Goal: Find specific page/section: Find specific page/section

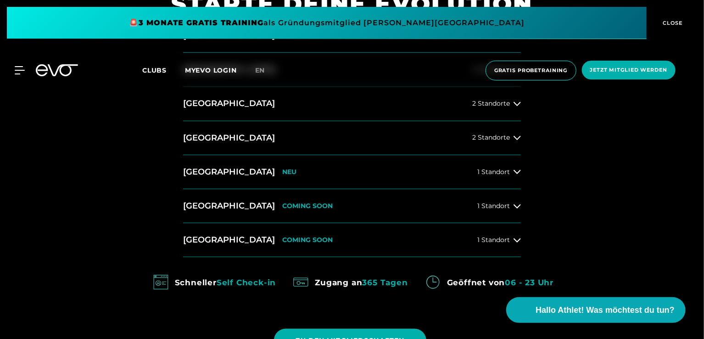
scroll to position [385, 0]
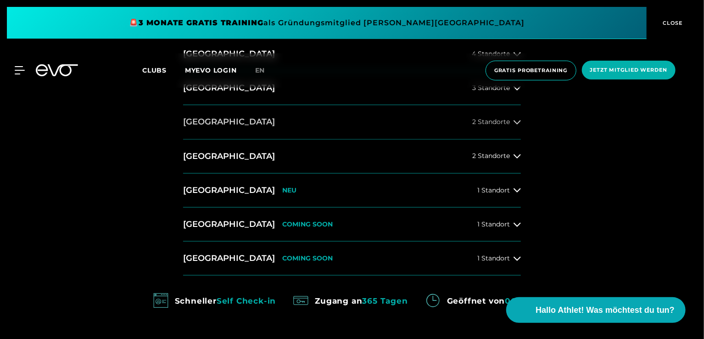
click at [514, 121] on icon at bounding box center [517, 122] width 7 height 4
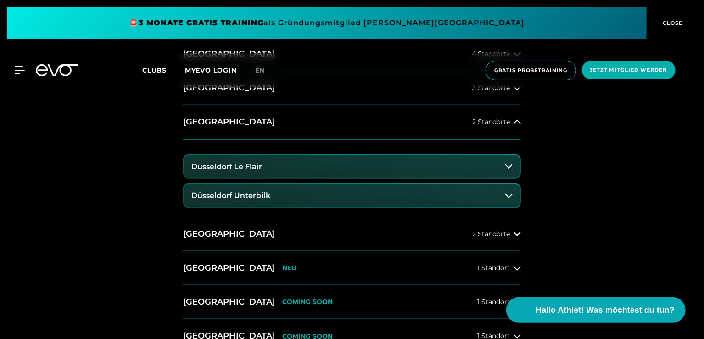
click at [379, 165] on button "Düsseldorf Le Flair" at bounding box center [352, 166] width 336 height 23
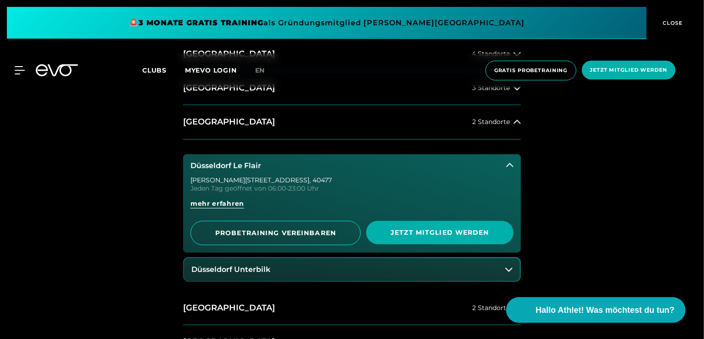
click at [244, 164] on h3 "Düsseldorf Le Flair" at bounding box center [225, 166] width 71 height 8
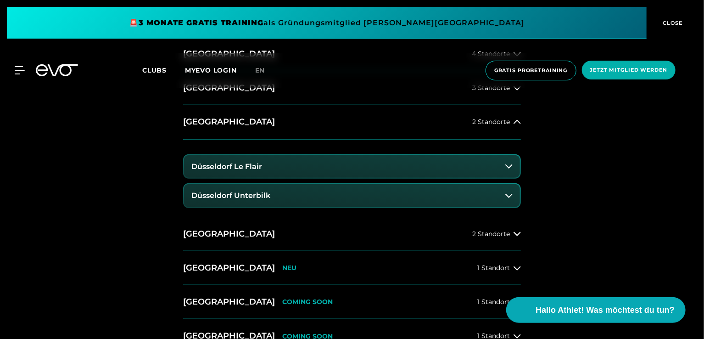
click at [287, 194] on button "Düsseldorf Unterbilk" at bounding box center [352, 195] width 336 height 23
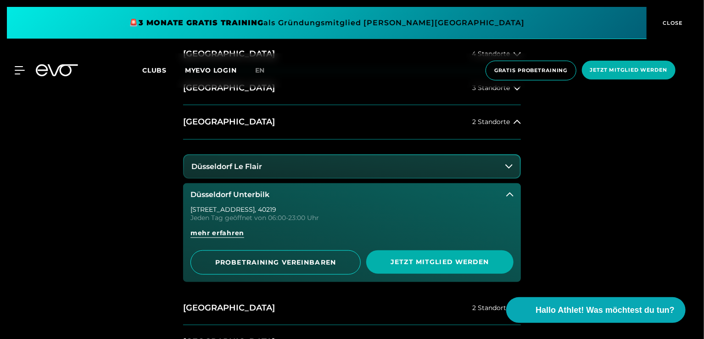
click at [287, 194] on button "Düsseldorf Unterbilk" at bounding box center [352, 194] width 338 height 23
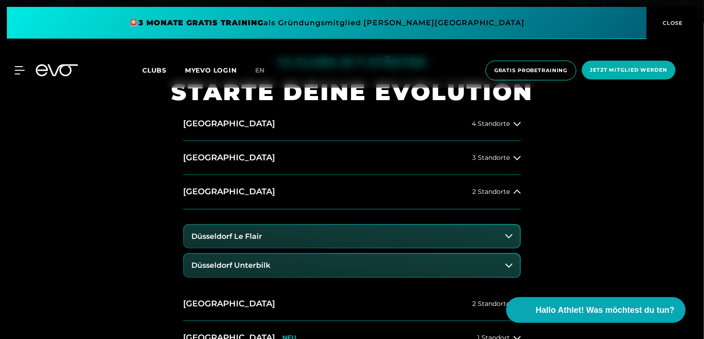
scroll to position [294, 0]
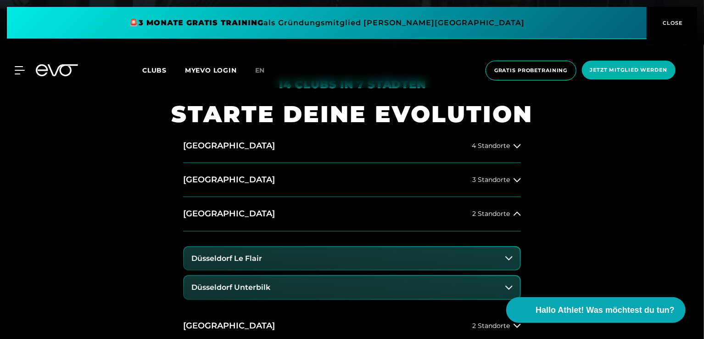
click at [256, 259] on h3 "Düsseldorf Le Flair" at bounding box center [226, 258] width 71 height 8
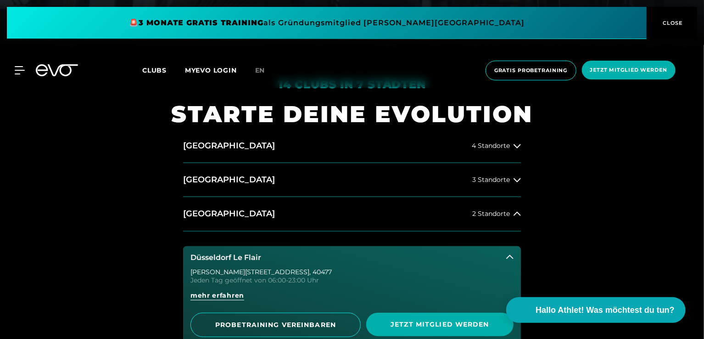
drag, startPoint x: 190, startPoint y: 269, endPoint x: 268, endPoint y: 262, distance: 78.9
click at [268, 262] on div "Düsseldorf Le Flair [PERSON_NAME][STREET_ADDRESS] Tag geöffnet von 06:00-23:00 …" at bounding box center [352, 295] width 338 height 99
click at [217, 271] on div "[PERSON_NAME][STREET_ADDRESS]" at bounding box center [351, 271] width 323 height 6
drag, startPoint x: 291, startPoint y: 268, endPoint x: 217, endPoint y: 263, distance: 74.5
click at [217, 263] on button "Düsseldorf Le Flair" at bounding box center [352, 257] width 338 height 23
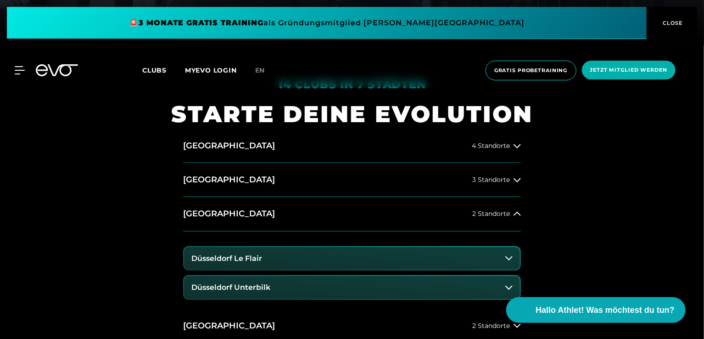
click at [222, 261] on button "Düsseldorf Le Flair" at bounding box center [352, 258] width 336 height 23
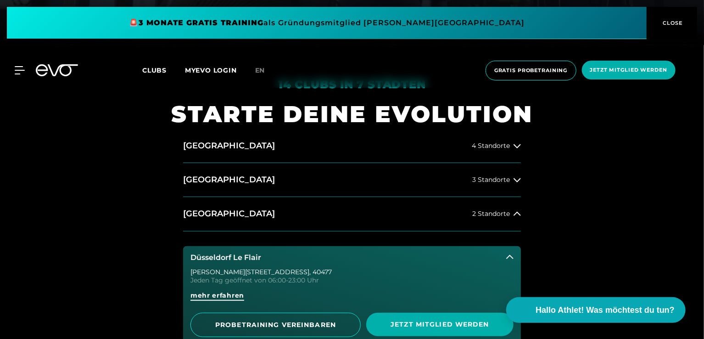
click at [217, 293] on span "mehr erfahren" at bounding box center [217, 295] width 54 height 10
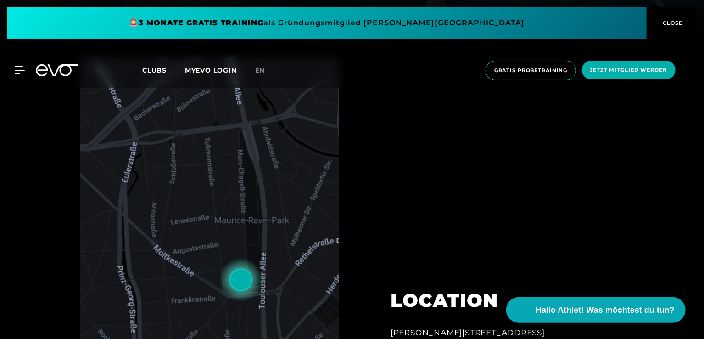
scroll to position [312, 0]
